Goal: Task Accomplishment & Management: Manage account settings

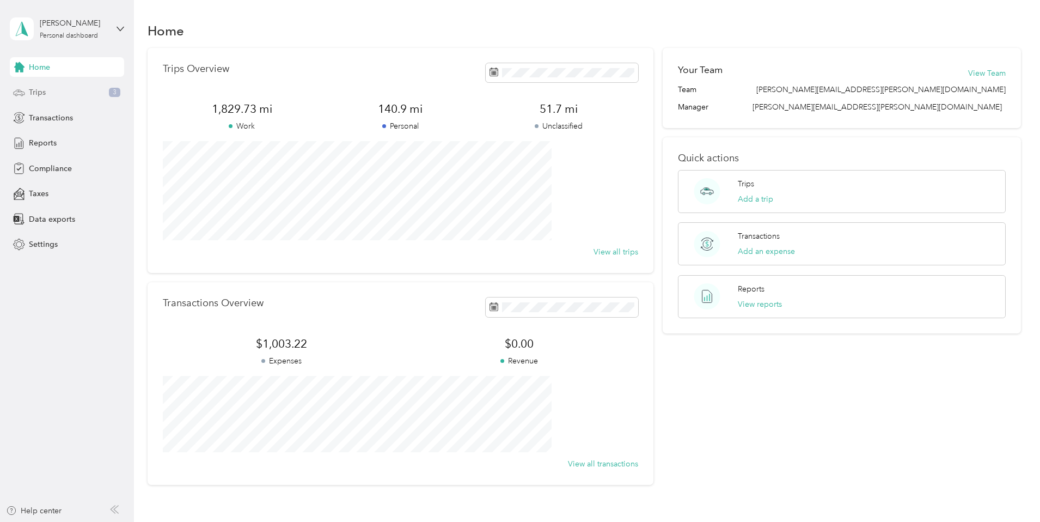
click at [52, 90] on div "Trips 3" at bounding box center [67, 93] width 114 height 20
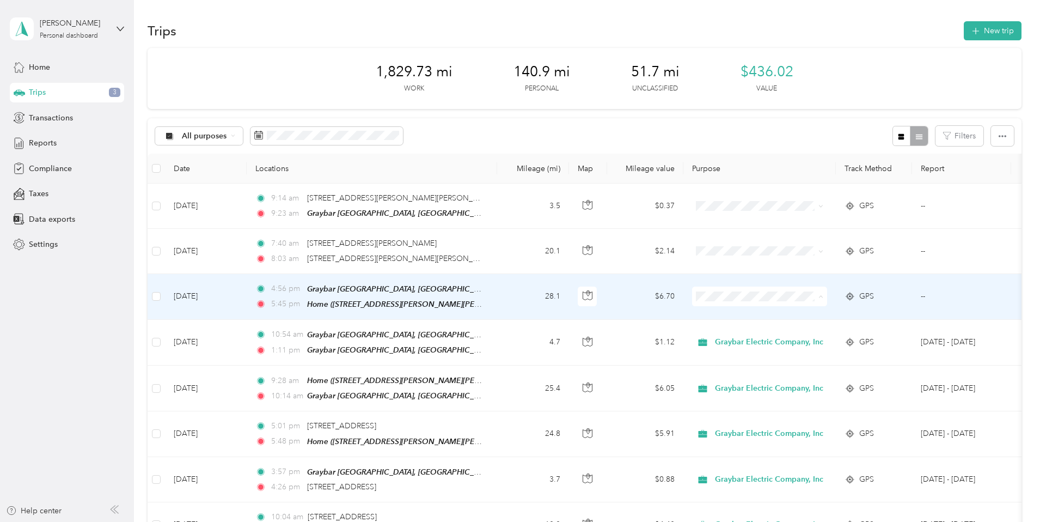
click at [833, 316] on span "Graybar Electric Company, Inc" at bounding box center [846, 315] width 108 height 11
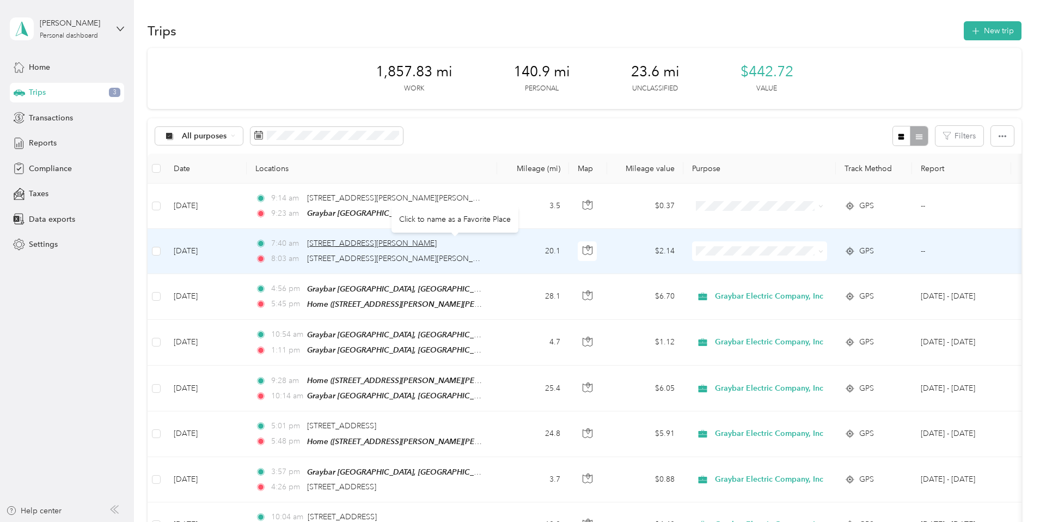
click at [437, 243] on span "[STREET_ADDRESS][PERSON_NAME]" at bounding box center [372, 243] width 130 height 9
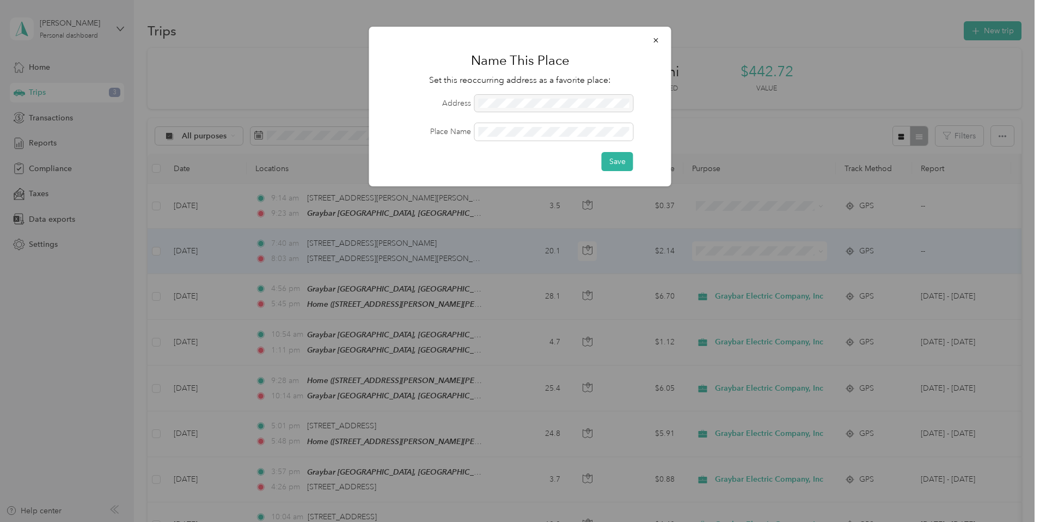
click at [497, 101] on div at bounding box center [554, 103] width 159 height 17
click at [657, 37] on icon "button" at bounding box center [657, 40] width 8 height 8
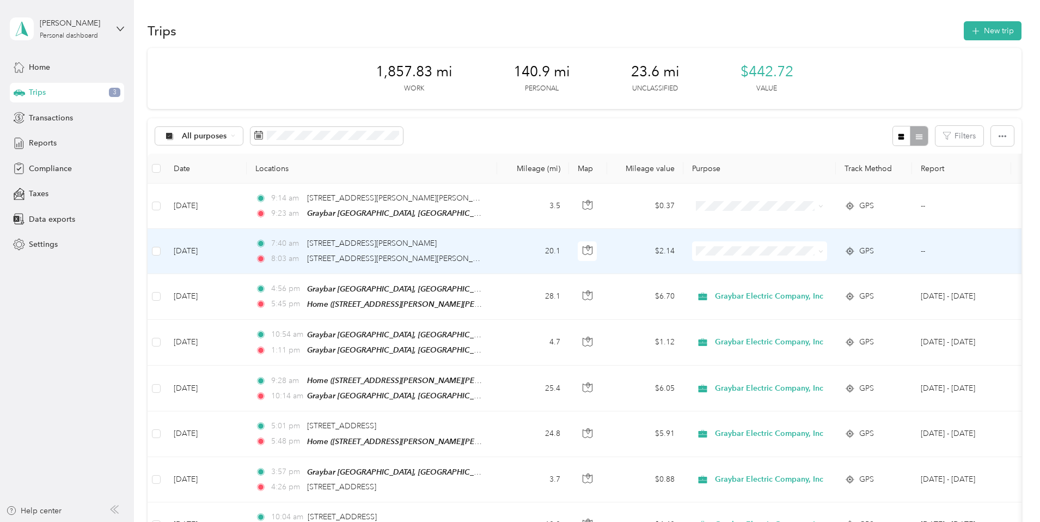
click at [247, 254] on td "[DATE]" at bounding box center [206, 251] width 82 height 45
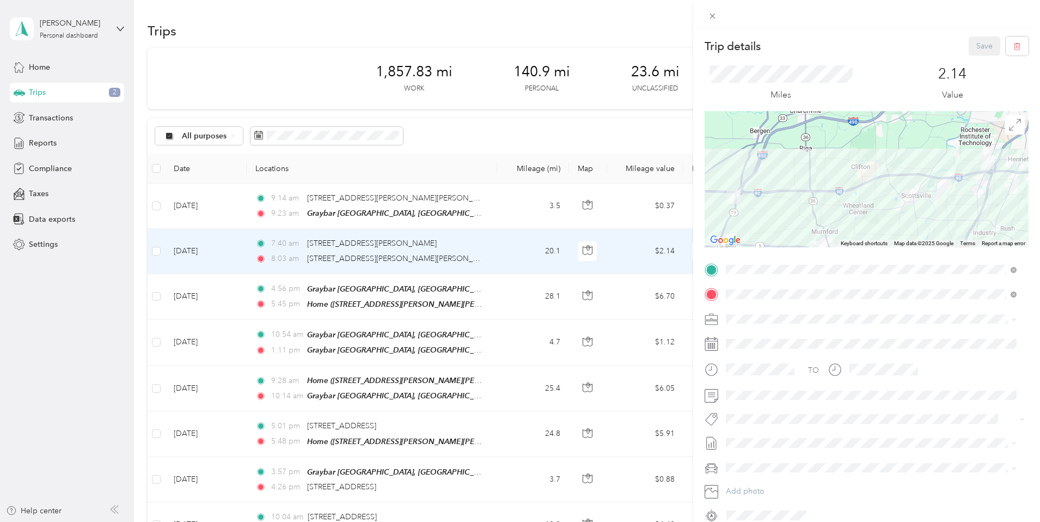
click at [803, 326] on span "[STREET_ADDRESS][PERSON_NAME][PERSON_NAME]" at bounding box center [842, 324] width 190 height 9
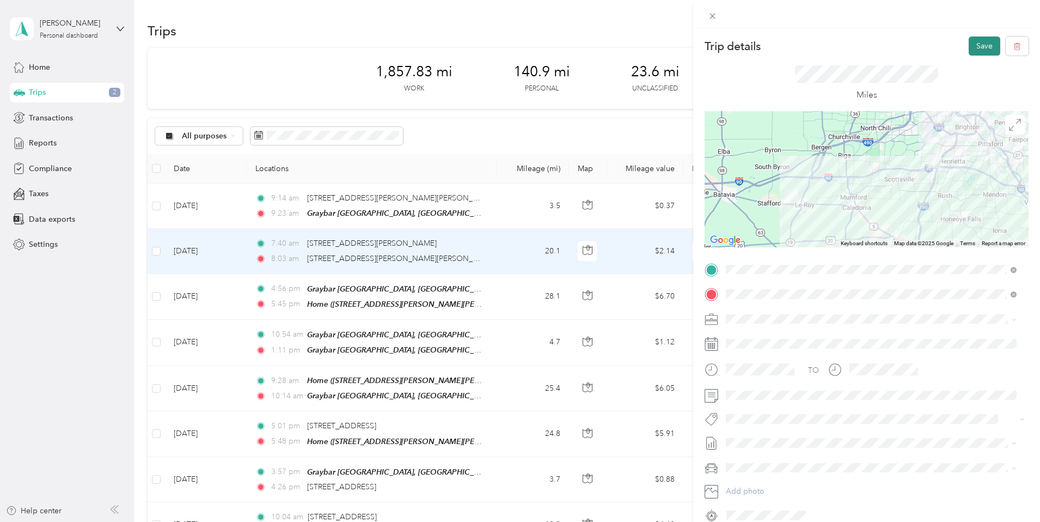
click at [973, 46] on button "Save" at bounding box center [985, 45] width 32 height 19
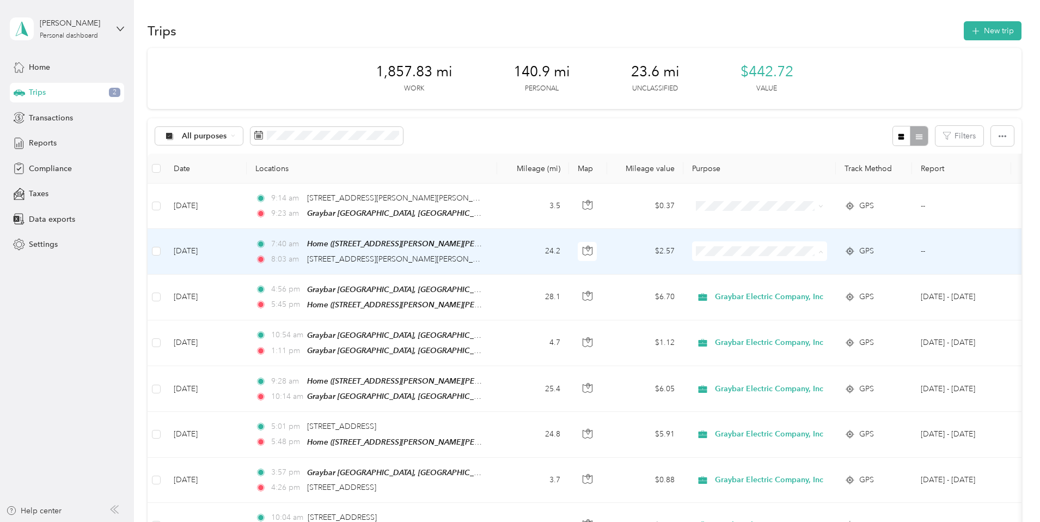
click at [825, 271] on span "Graybar Electric Company, Inc" at bounding box center [846, 270] width 108 height 11
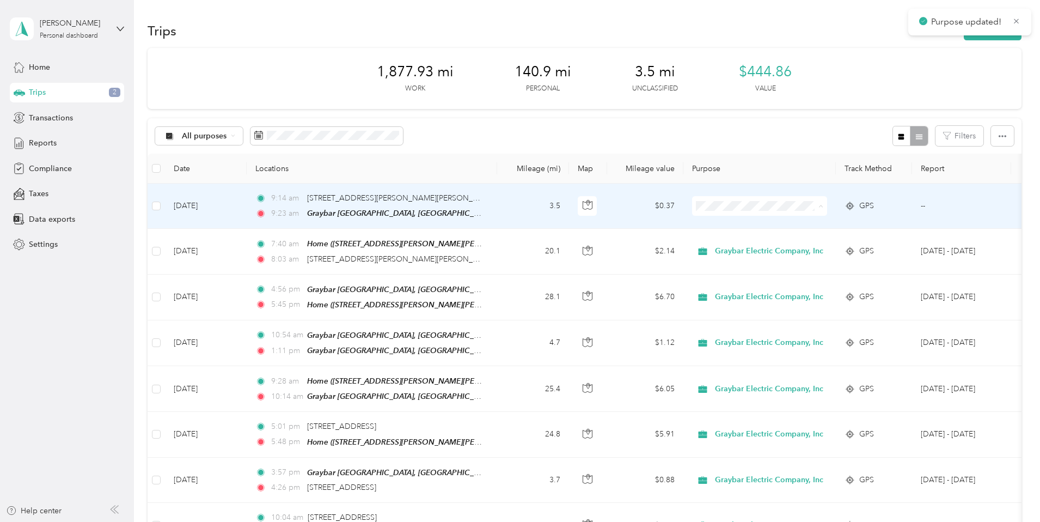
click at [823, 228] on span "Graybar Electric Company, Inc" at bounding box center [846, 226] width 108 height 11
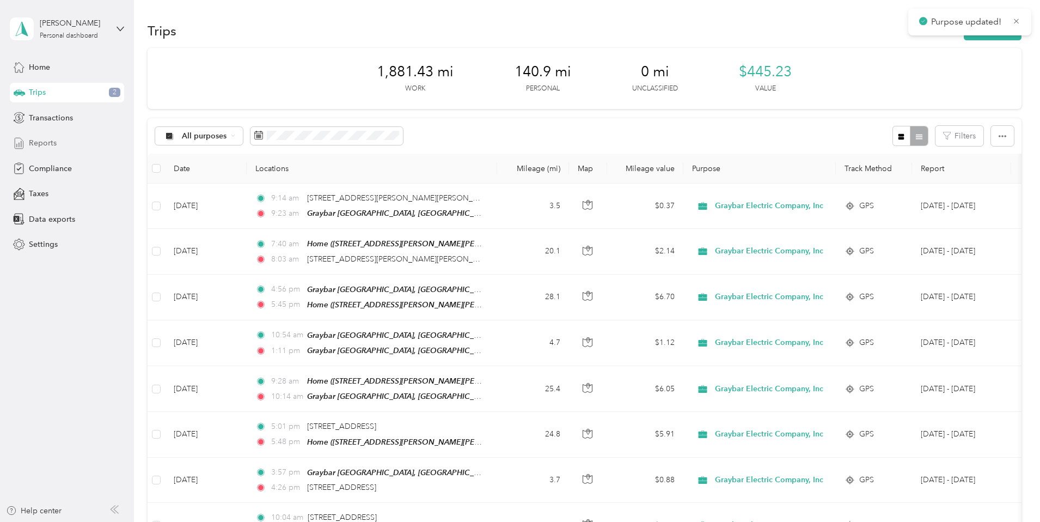
click at [47, 143] on span "Reports" at bounding box center [43, 142] width 28 height 11
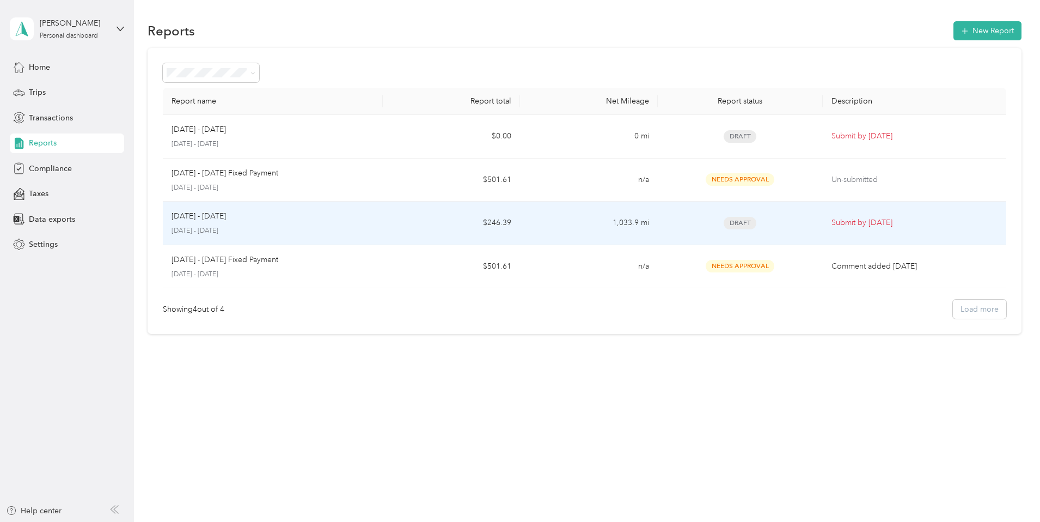
click at [374, 226] on div "[DATE] - [DATE] [DATE] - [DATE]" at bounding box center [273, 223] width 203 height 26
